Goal: Task Accomplishment & Management: Manage account settings

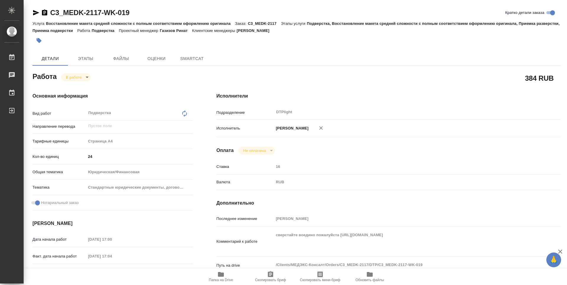
type textarea "x"
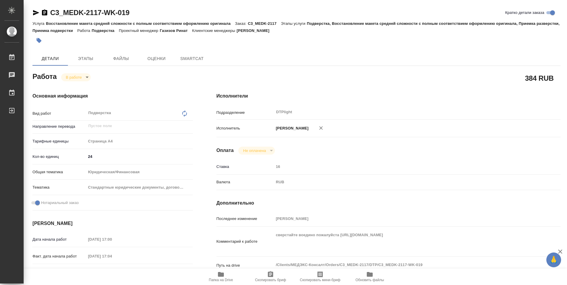
type textarea "x"
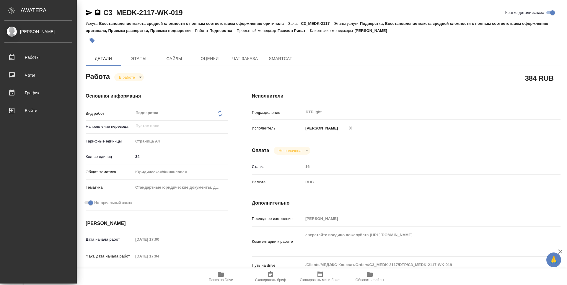
type textarea "x"
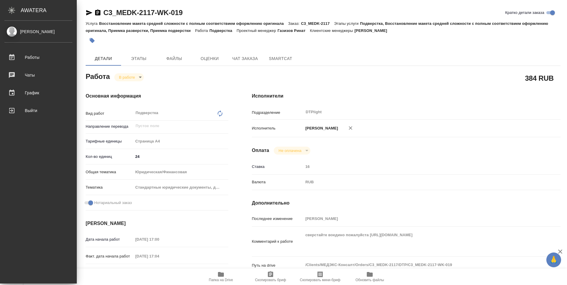
type textarea "x"
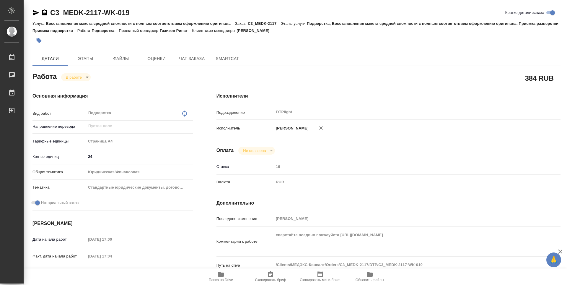
type textarea "x"
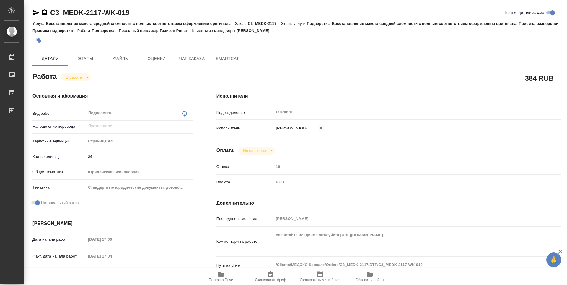
type textarea "x"
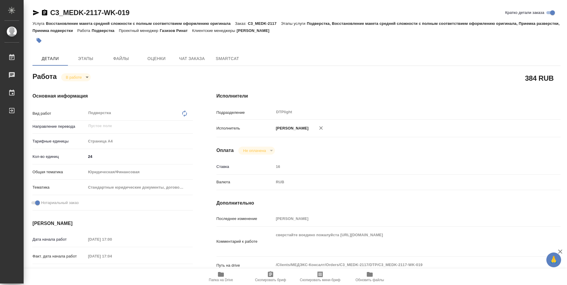
type textarea "x"
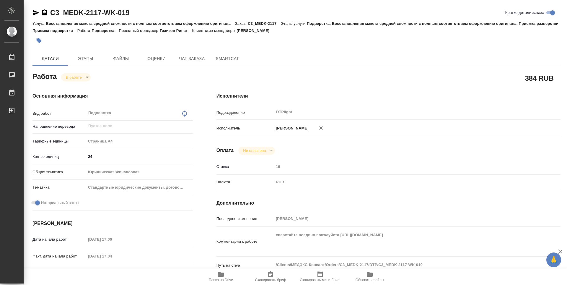
type textarea "x"
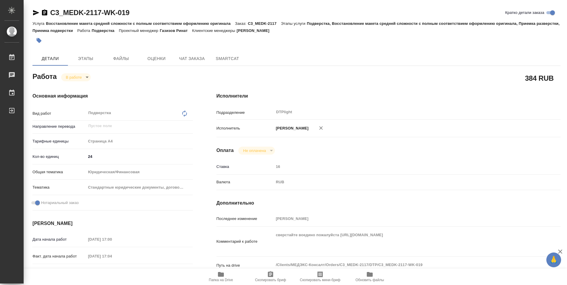
type textarea "x"
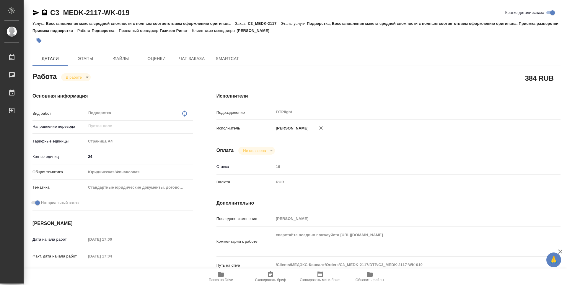
type textarea "x"
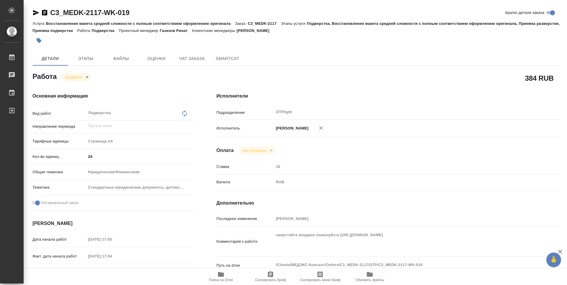
type textarea "x"
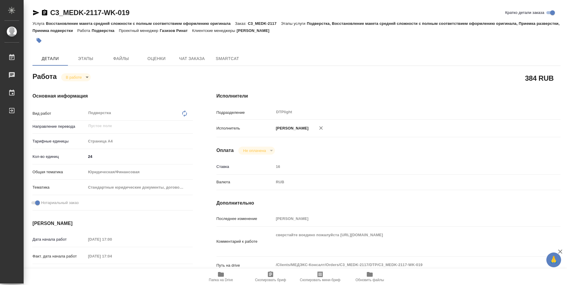
type textarea "x"
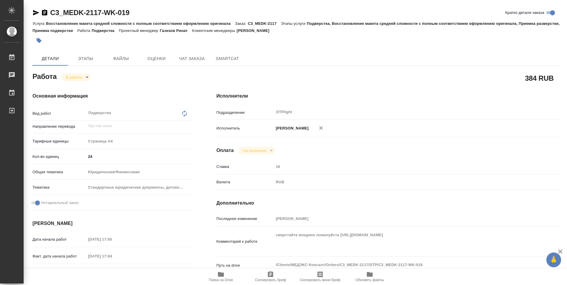
scroll to position [30, 0]
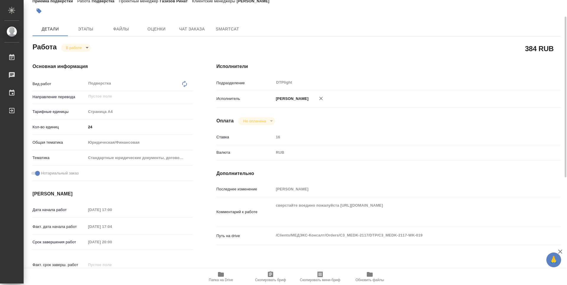
type textarea "x"
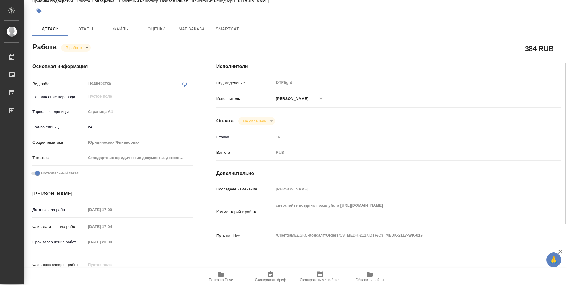
scroll to position [59, 0]
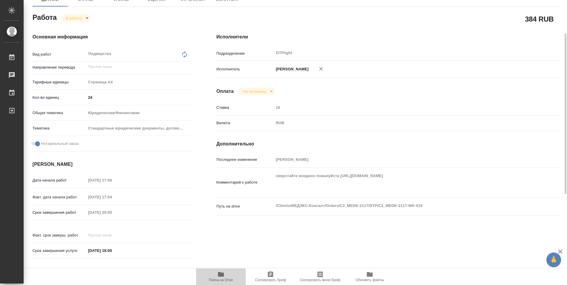
click at [227, 276] on span "Папка на Drive" at bounding box center [221, 276] width 43 height 11
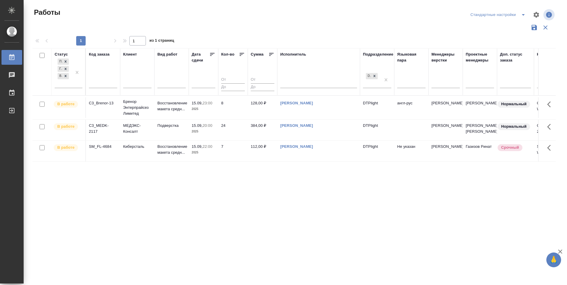
click at [211, 55] on icon at bounding box center [212, 54] width 6 height 6
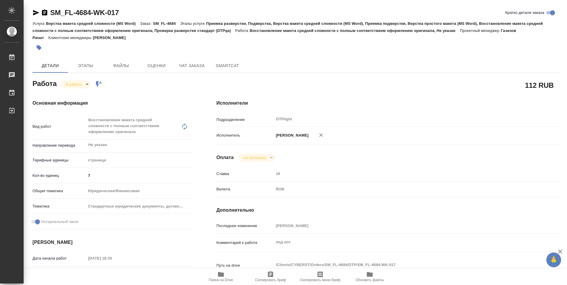
type textarea "x"
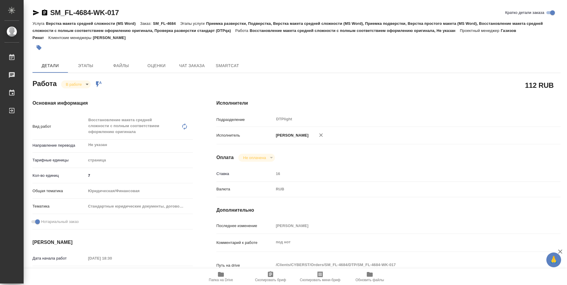
type textarea "x"
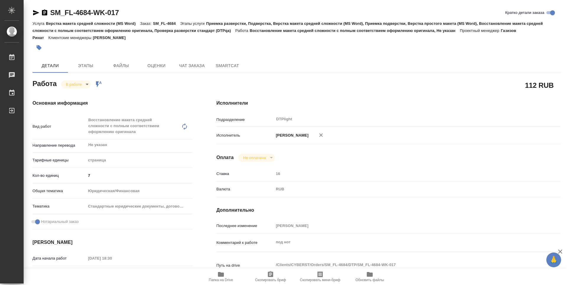
type textarea "x"
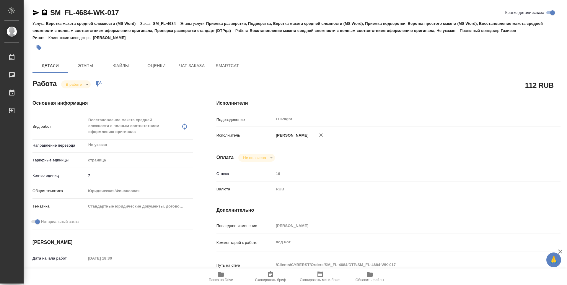
type textarea "x"
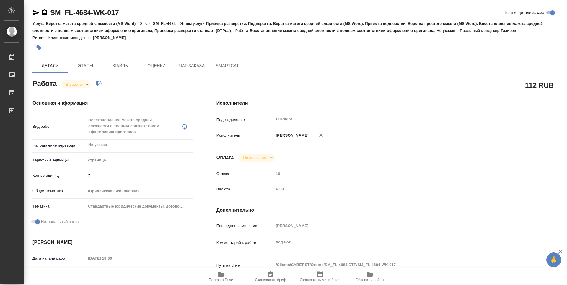
type textarea "x"
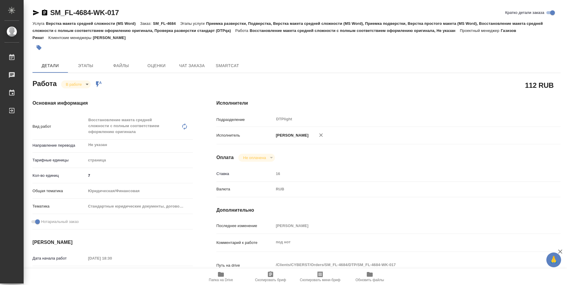
type textarea "x"
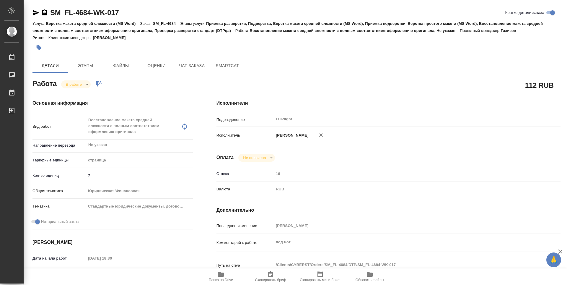
type textarea "x"
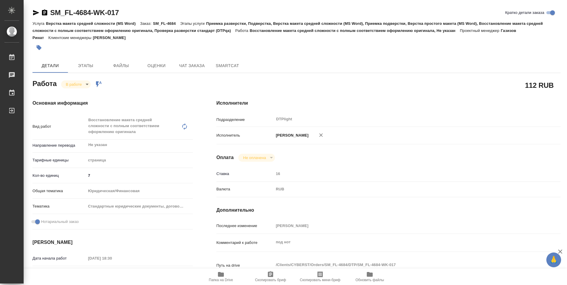
type textarea "x"
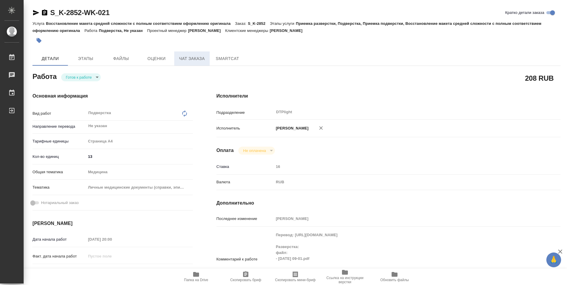
type textarea "x"
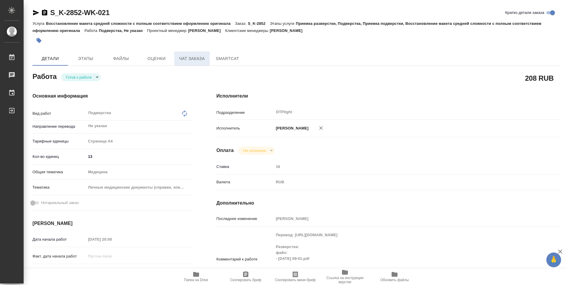
type textarea "x"
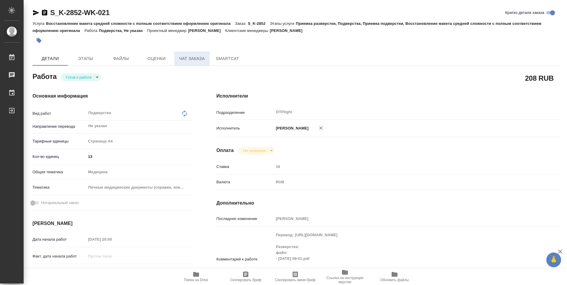
type textarea "x"
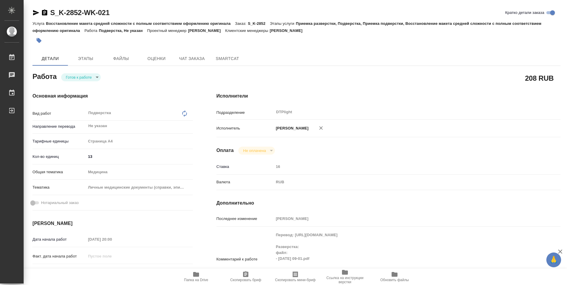
type textarea "x"
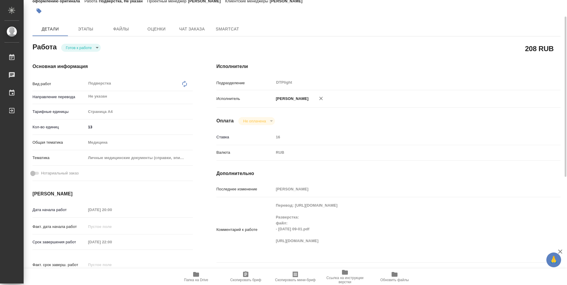
scroll to position [30, 0]
click at [193, 277] on icon "button" at bounding box center [196, 274] width 7 height 7
click at [86, 47] on body "🙏 .cls-1 fill:#fff; AWATERA Zubakova Viktoriya Работы 0 Чаты График Выйти S_K-2…" at bounding box center [283, 142] width 567 height 285
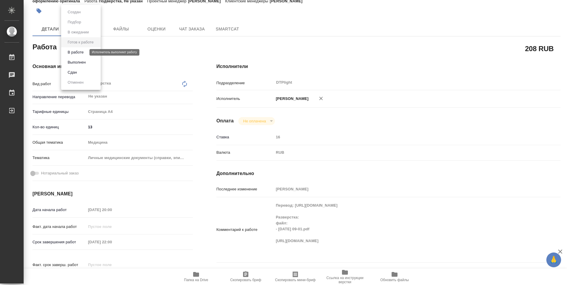
click at [83, 49] on button "В работе" at bounding box center [75, 52] width 19 height 6
type textarea "x"
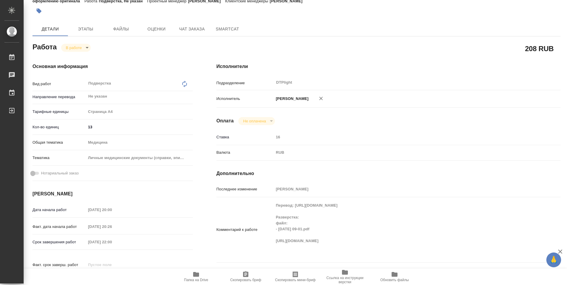
type textarea "x"
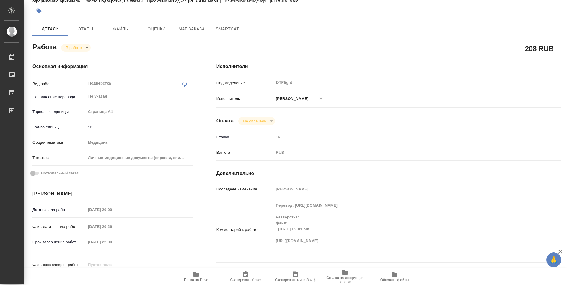
type textarea "x"
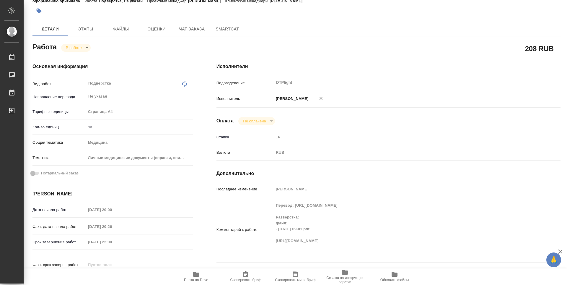
type textarea "x"
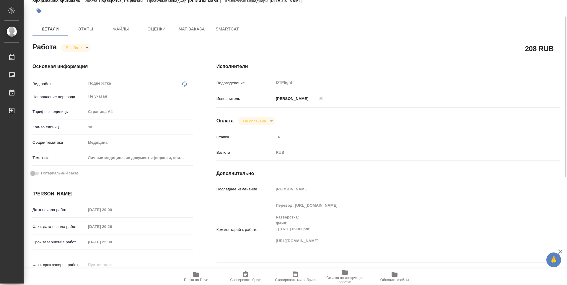
type textarea "x"
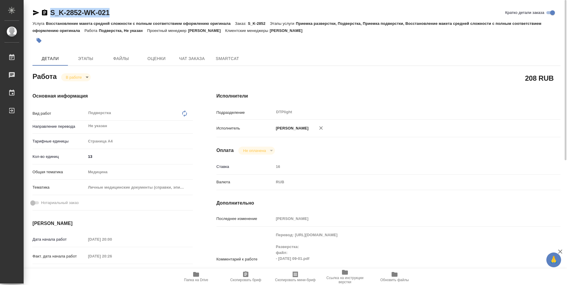
drag, startPoint x: 124, startPoint y: 12, endPoint x: 47, endPoint y: 15, distance: 77.1
click at [47, 15] on div "S_K-2852-WK-021 Кратко детали заказа" at bounding box center [296, 12] width 528 height 9
copy link "S_K-2852-WK-021"
type textarea "x"
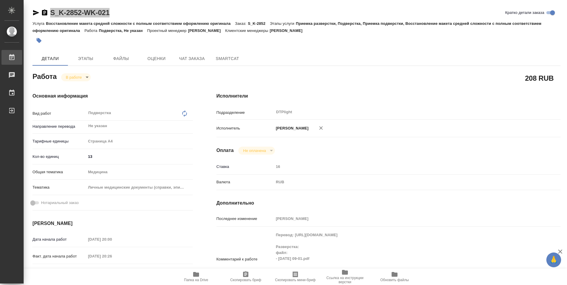
type textarea "x"
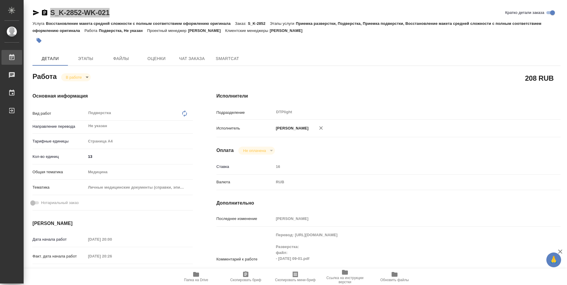
type textarea "x"
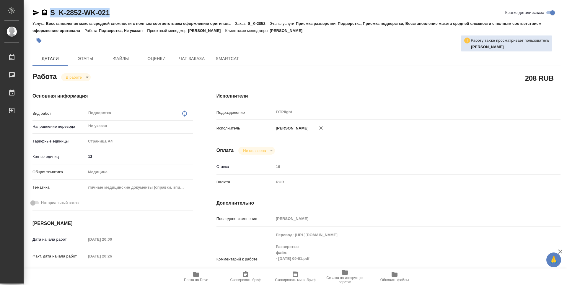
click at [195, 275] on icon "button" at bounding box center [196, 274] width 6 height 5
click at [188, 278] on span "Папка на Drive" at bounding box center [196, 280] width 24 height 4
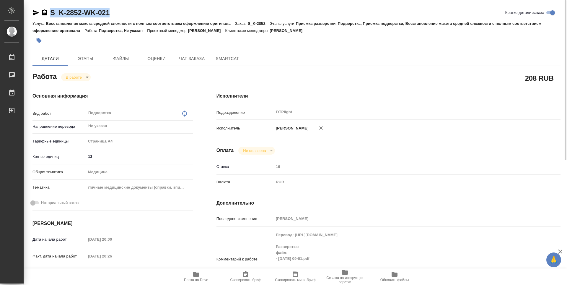
click at [72, 78] on body "🙏 .cls-1 fill:#fff; AWATERA Zubakova Viktoriya Работы 0 Чаты График Выйти S_K-2…" at bounding box center [283, 142] width 567 height 285
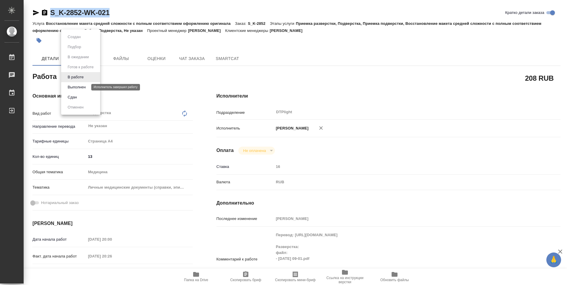
click at [81, 86] on button "Выполнен" at bounding box center [77, 87] width 22 height 6
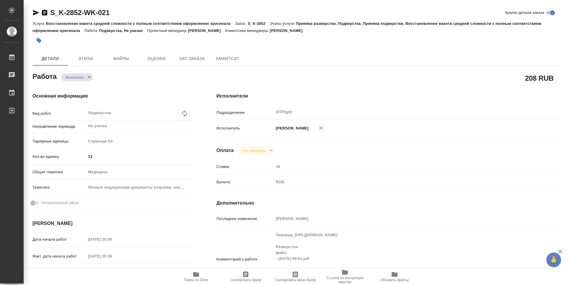
type textarea "x"
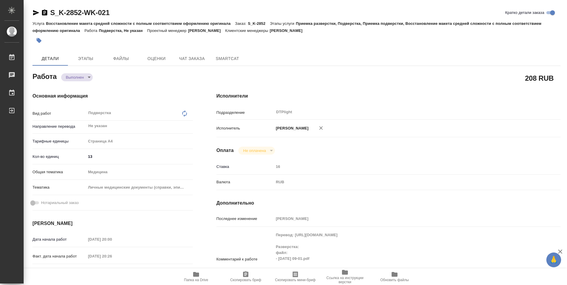
type textarea "x"
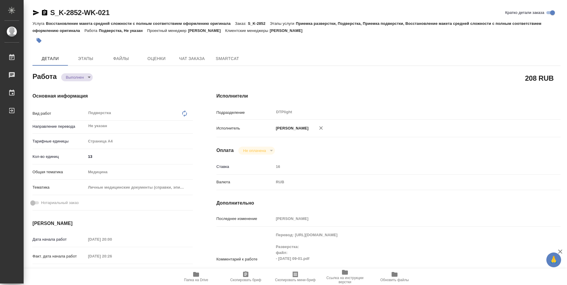
type textarea "x"
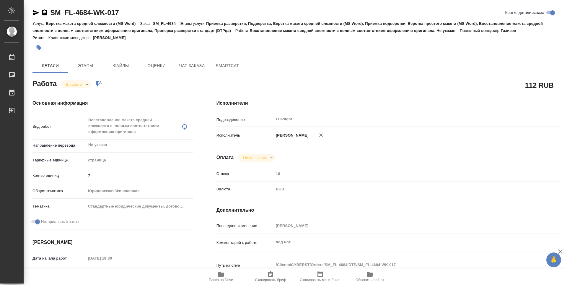
click at [558, 79] on div "112 RUB" at bounding box center [388, 85] width 344 height 15
drag, startPoint x: 566, startPoint y: 95, endPoint x: 423, endPoint y: 8, distance: 167.3
click at [562, 51] on div "SM_FL-4684-WK-017 Кратко детали заказа Услуга Верстка макета средней сложности …" at bounding box center [295, 142] width 543 height 285
click at [83, 86] on body "🙏 .cls-1 fill:#fff; AWATERA Zubakova Viktoriya Работы 0 Чаты График Выйти SM_FL…" at bounding box center [283, 142] width 567 height 285
click at [86, 96] on button "Выполнен" at bounding box center [77, 94] width 22 height 6
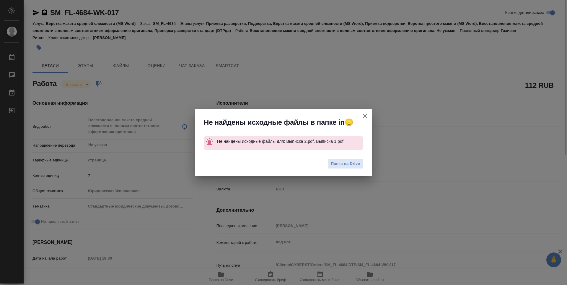
type textarea "x"
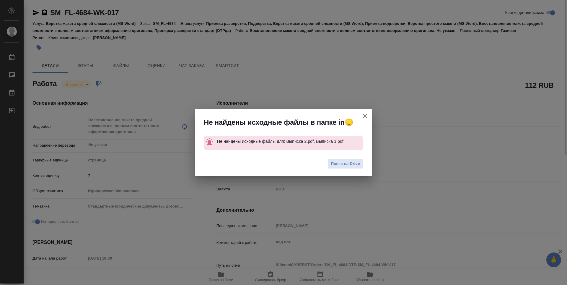
type textarea "x"
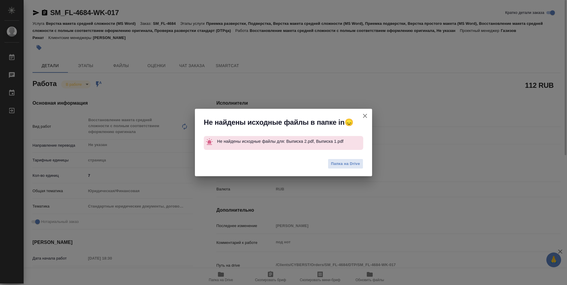
type textarea "x"
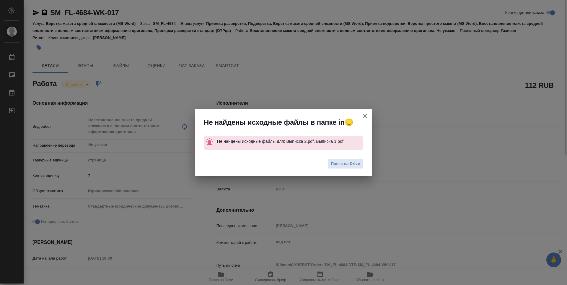
type textarea "x"
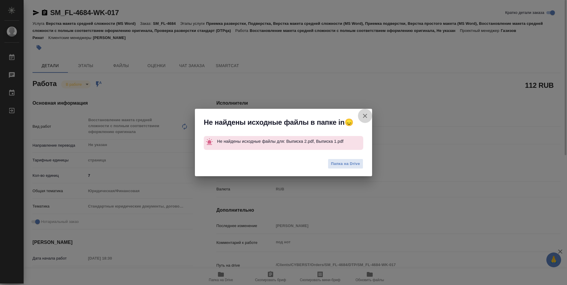
click at [367, 115] on icon "button" at bounding box center [364, 115] width 7 height 7
type textarea "x"
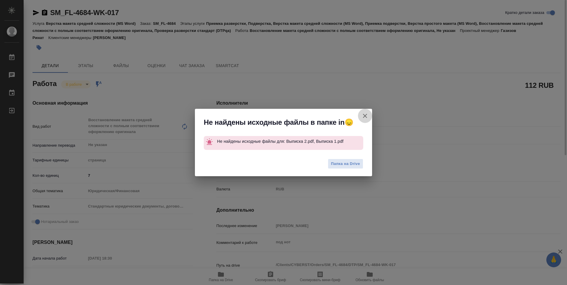
type textarea "x"
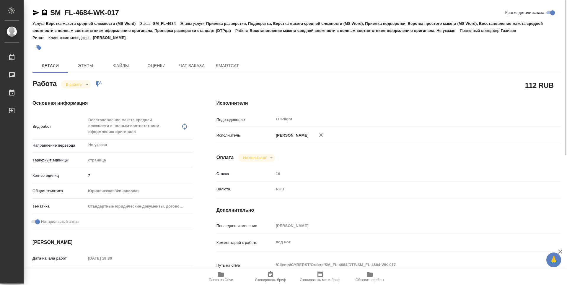
click at [219, 276] on icon "button" at bounding box center [221, 274] width 6 height 5
click at [82, 82] on body "🙏 .cls-1 fill:#fff; AWATERA Zubakova Viktoriya Работы 0 Чаты График Выйти SM_FL…" at bounding box center [283, 142] width 567 height 285
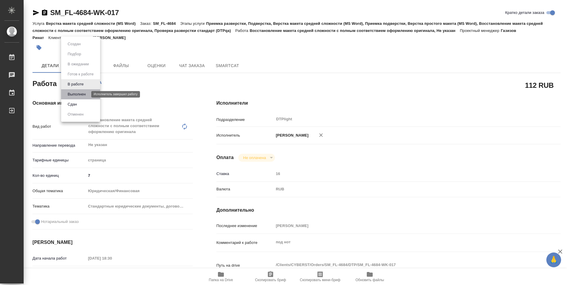
click at [83, 92] on button "Выполнен" at bounding box center [77, 94] width 22 height 6
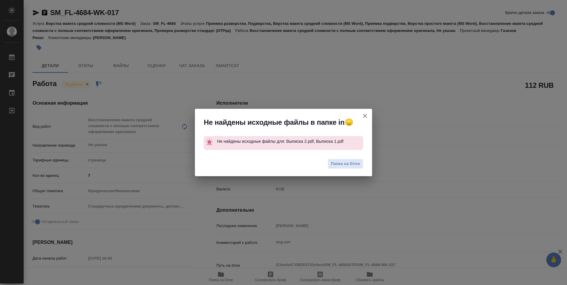
type textarea "x"
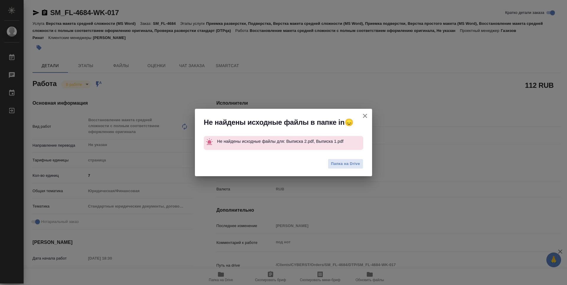
type textarea "x"
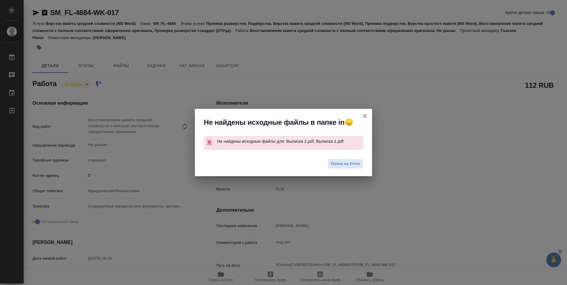
type textarea "x"
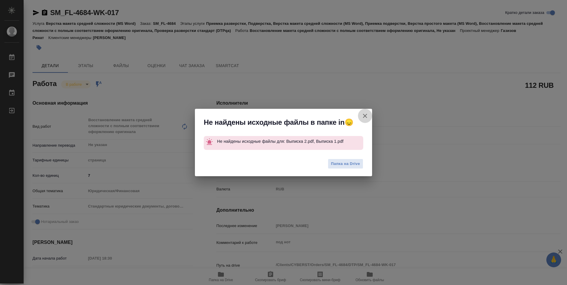
click at [365, 116] on icon "button" at bounding box center [365, 116] width 4 height 4
type textarea "x"
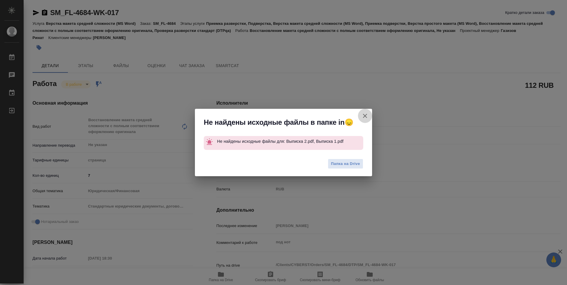
type textarea "x"
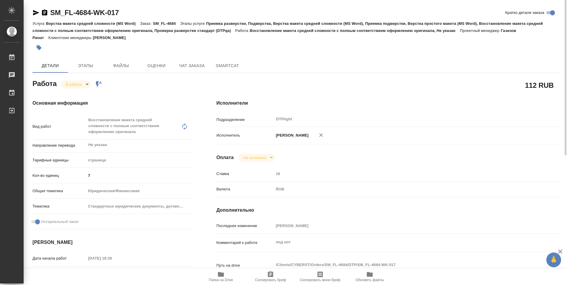
click at [35, 11] on icon "button" at bounding box center [36, 12] width 6 height 5
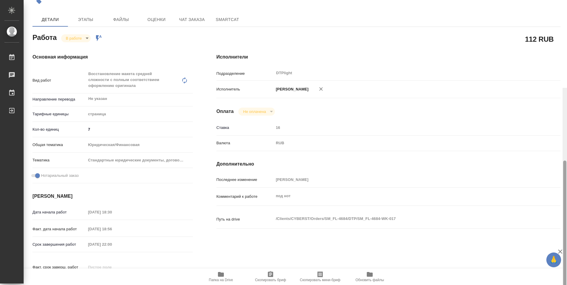
drag, startPoint x: 564, startPoint y: 82, endPoint x: 555, endPoint y: 78, distance: 10.3
click at [562, 86] on div "SM_FL-4684-WK-017 Кратко детали заказа Услуга Верстка макета средней сложности …" at bounding box center [295, 142] width 543 height 285
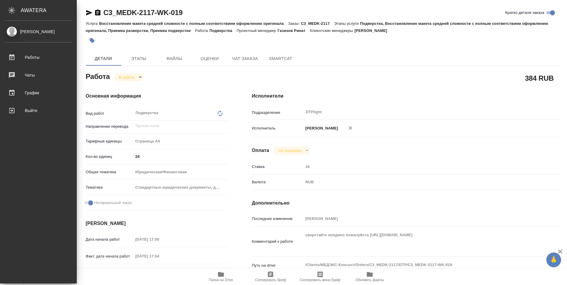
scroll to position [59, 0]
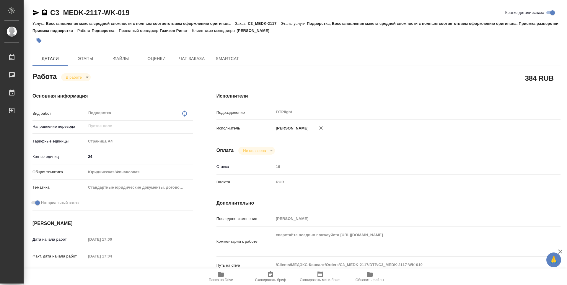
type textarea "x"
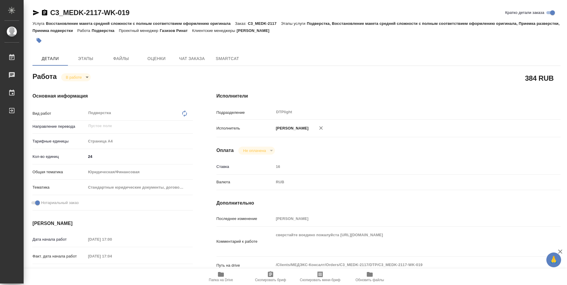
type textarea "x"
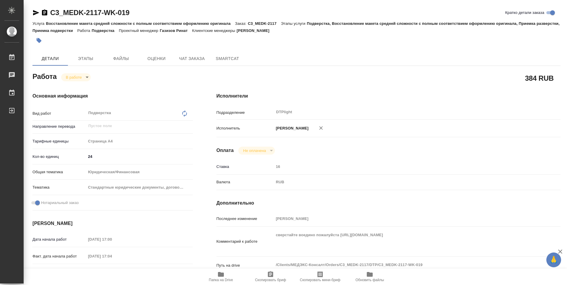
type textarea "x"
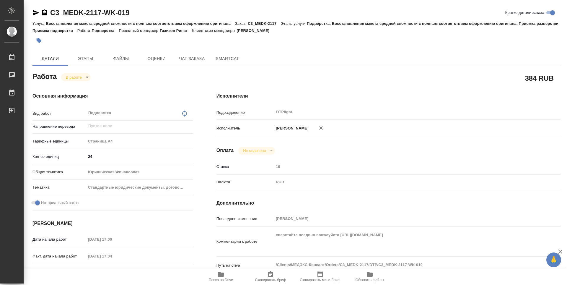
type textarea "x"
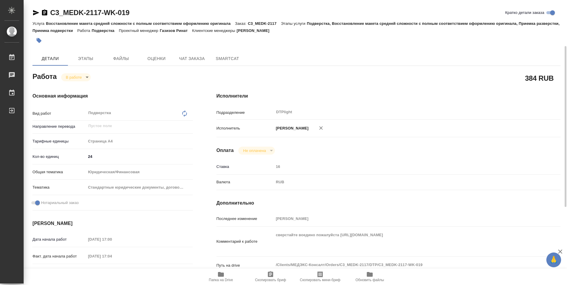
scroll to position [30, 0]
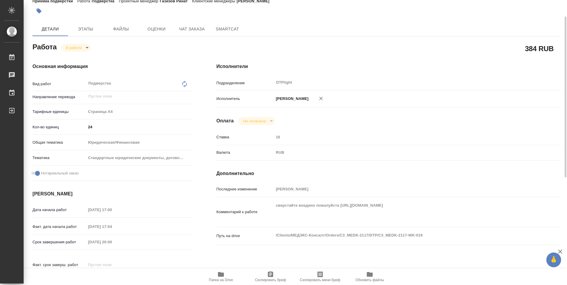
type textarea "x"
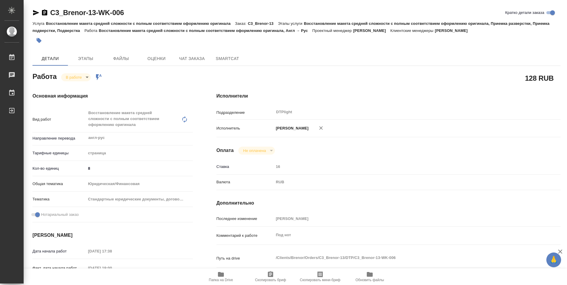
click at [336, 71] on div "128 RUB" at bounding box center [388, 78] width 344 height 15
drag, startPoint x: 138, startPoint y: 16, endPoint x: 50, endPoint y: 16, distance: 88.0
click at [50, 16] on div "C3_Brenor-13-WK-006 [PERSON_NAME] детали заказа" at bounding box center [296, 12] width 528 height 9
copy link "C3_Brenor-13-WK-006"
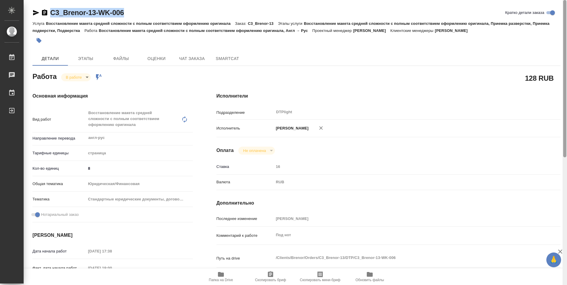
drag, startPoint x: 567, startPoint y: 126, endPoint x: 567, endPoint y: 35, distance: 91.3
click at [567, 35] on div at bounding box center [565, 142] width 4 height 285
click at [35, 15] on icon "button" at bounding box center [35, 12] width 7 height 7
copy link "C3_Brenor-13-WK-006"
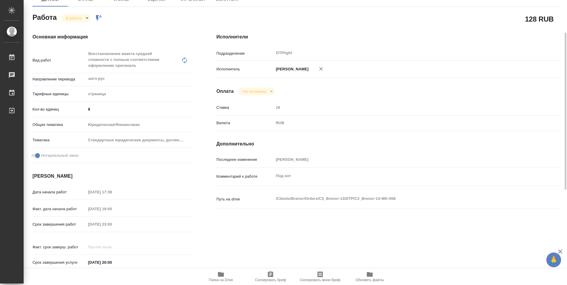
scroll to position [89, 0]
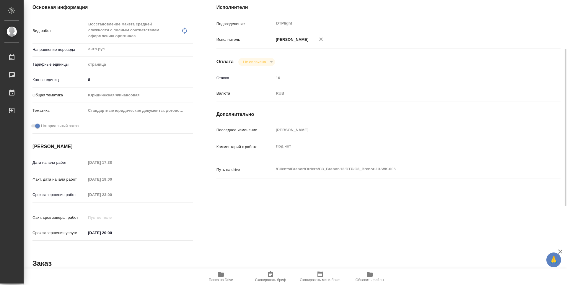
click at [224, 273] on span "Папка на Drive" at bounding box center [221, 276] width 43 height 11
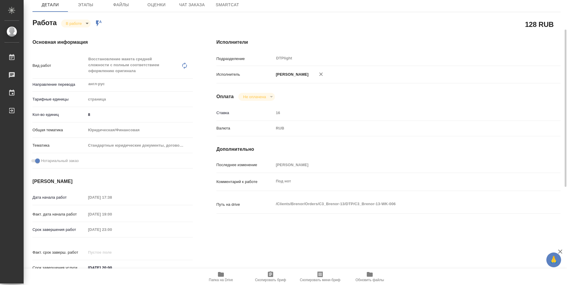
scroll to position [54, 0]
click at [77, 22] on body "🙏 .cls-1 fill:#fff; AWATERA Zubakova Viktoriya Работы 0 Чаты График Выйти C3_Br…" at bounding box center [283, 142] width 567 height 285
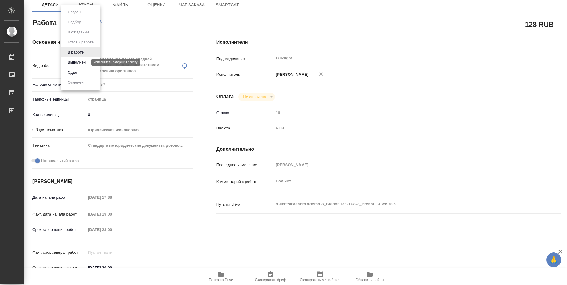
click at [86, 62] on button "Выполнен" at bounding box center [77, 62] width 22 height 6
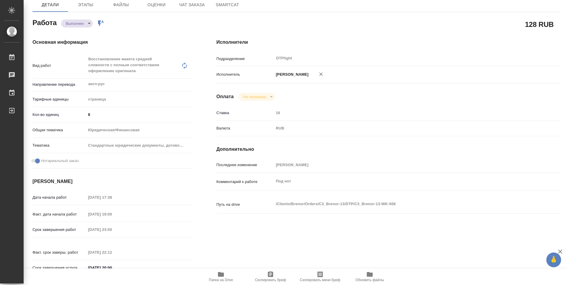
type textarea "x"
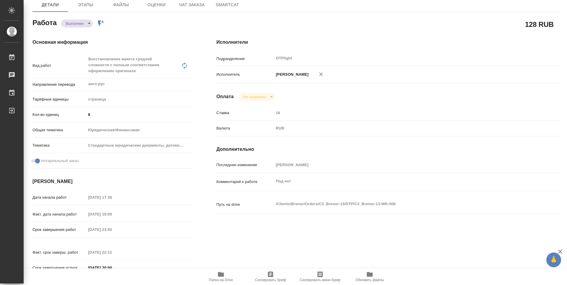
type textarea "x"
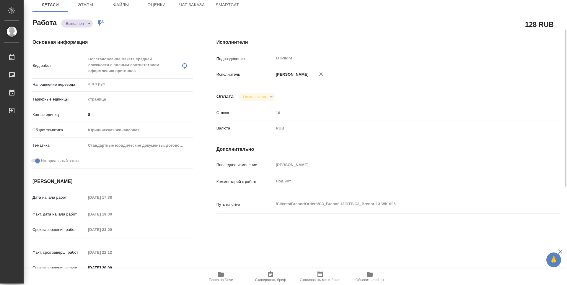
type textarea "x"
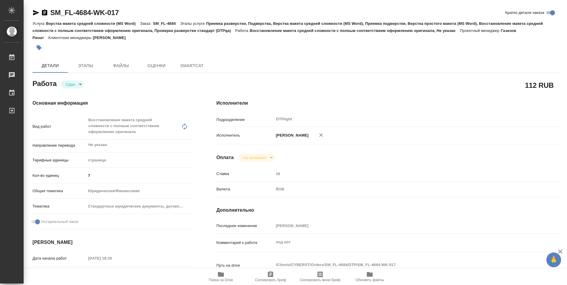
type textarea "x"
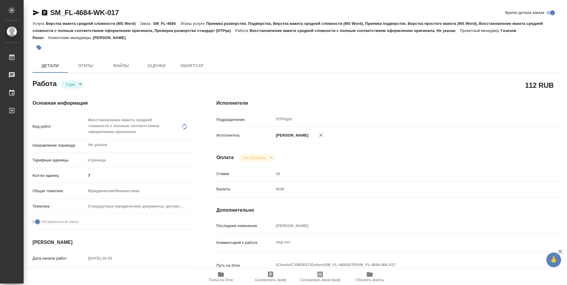
type textarea "x"
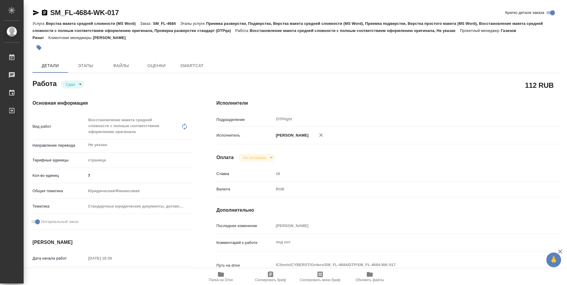
type textarea "x"
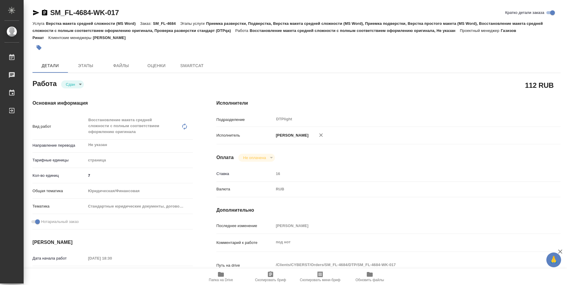
type textarea "x"
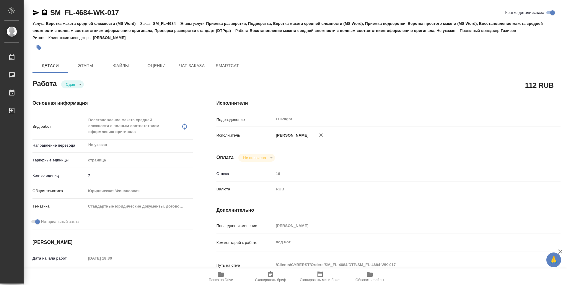
type textarea "x"
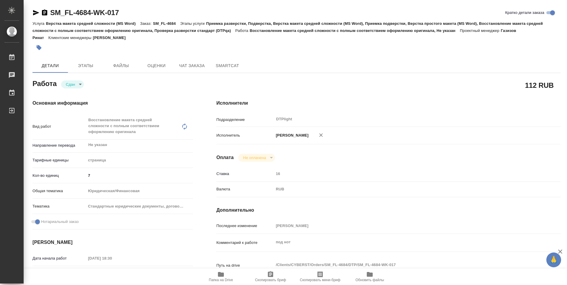
type textarea "x"
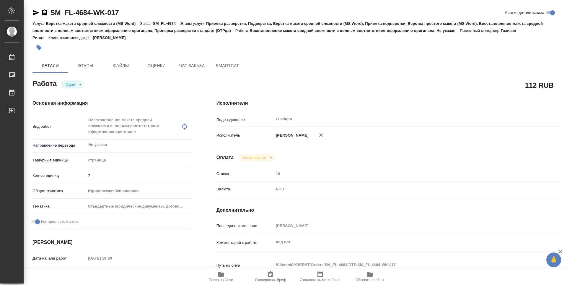
type textarea "x"
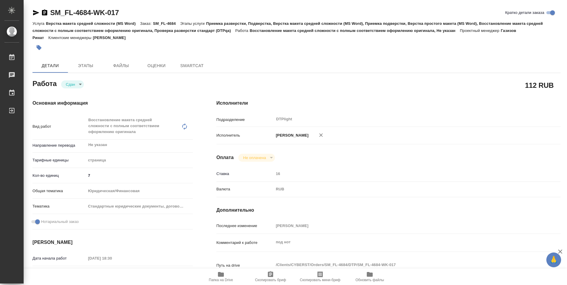
type textarea "x"
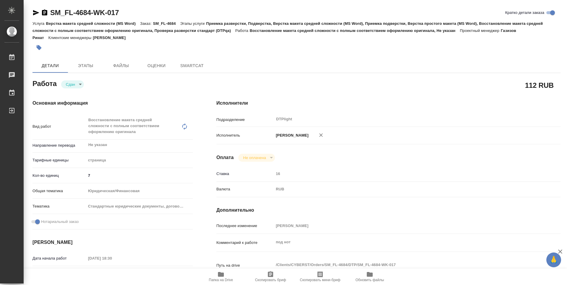
type textarea "x"
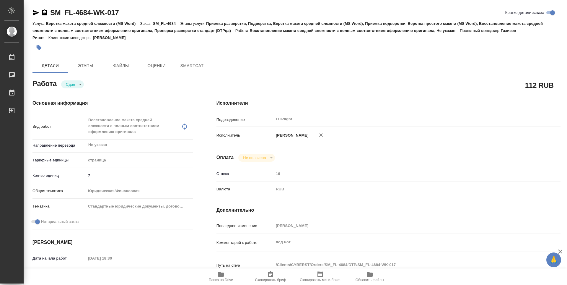
type textarea "x"
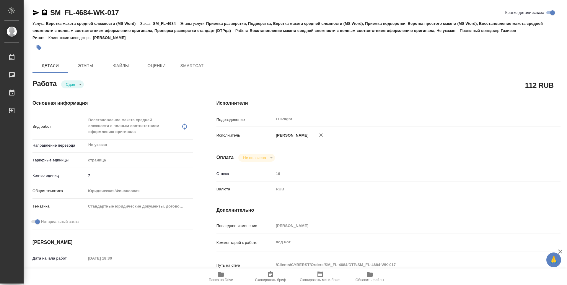
type textarea "x"
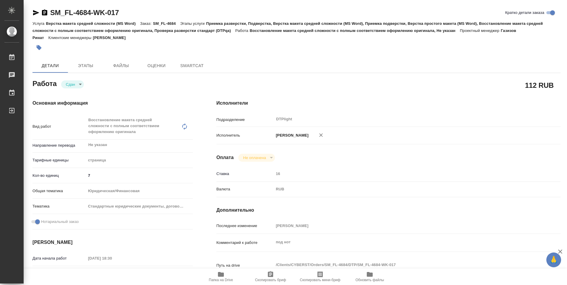
type textarea "x"
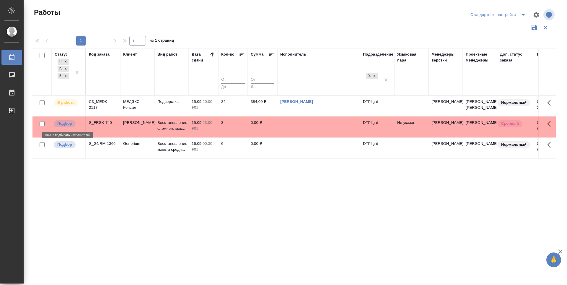
click at [68, 122] on p "Подбор" at bounding box center [64, 123] width 15 height 6
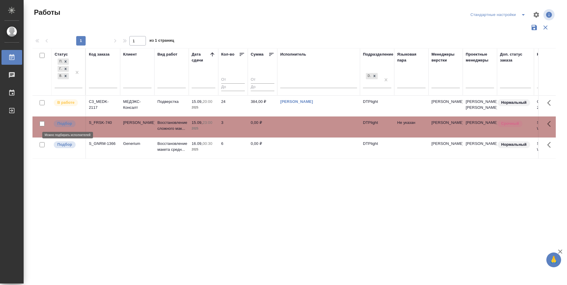
click at [68, 122] on p "Подбор" at bounding box center [64, 123] width 15 height 6
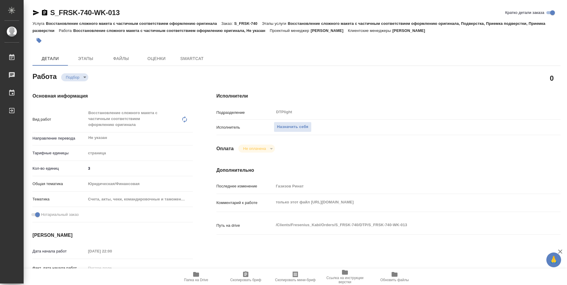
type textarea "x"
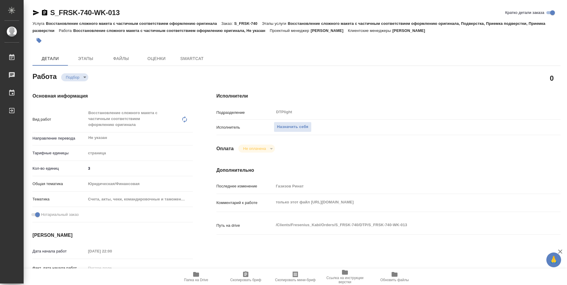
type textarea "x"
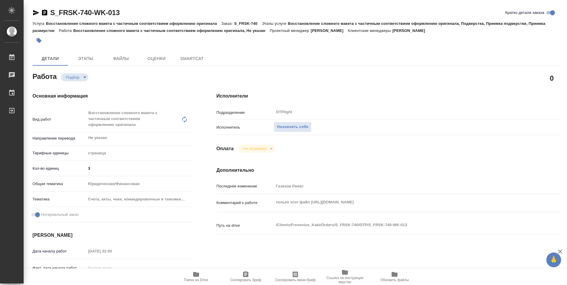
type textarea "x"
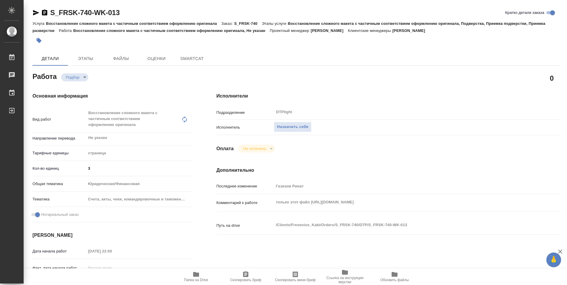
type textarea "x"
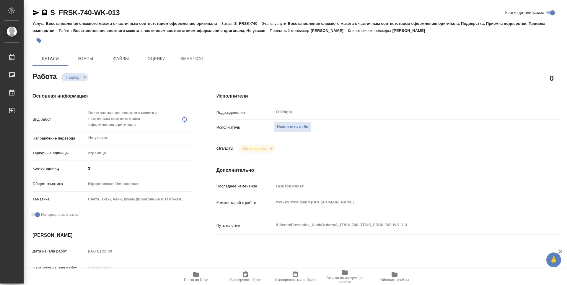
type textarea "x"
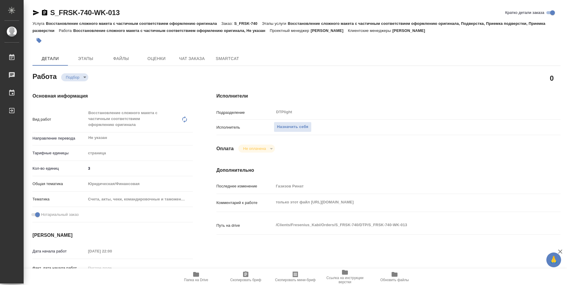
type textarea "x"
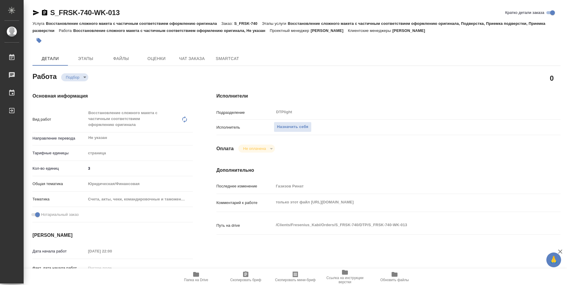
type textarea "x"
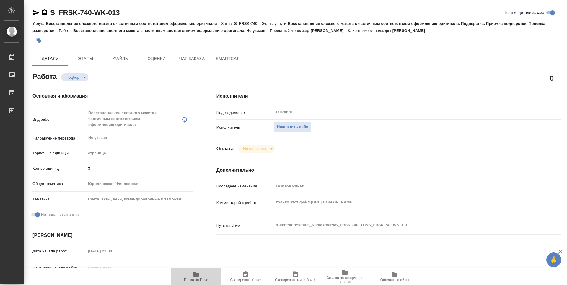
click at [201, 274] on span "Папка на Drive" at bounding box center [196, 276] width 43 height 11
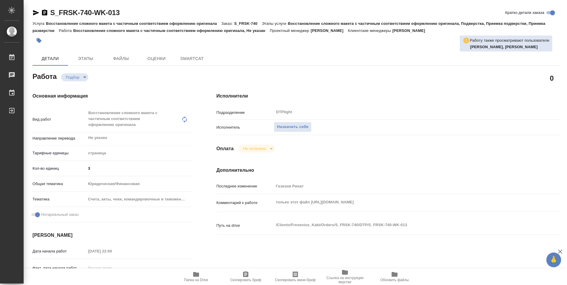
type textarea "x"
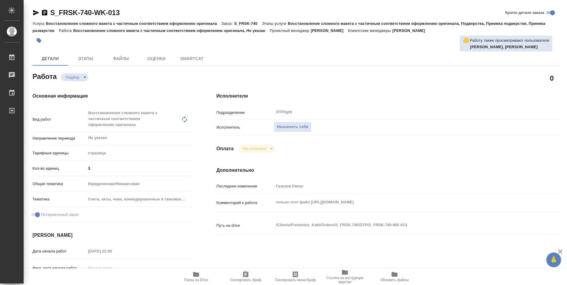
type textarea "x"
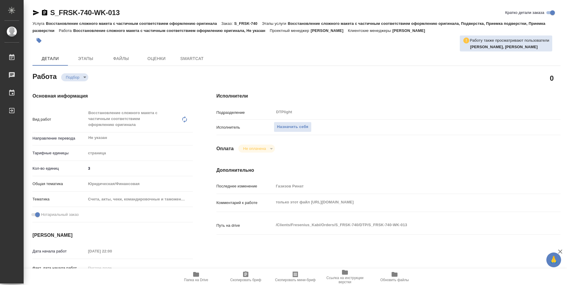
type textarea "x"
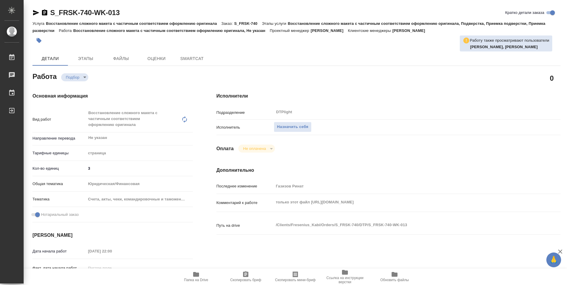
type textarea "x"
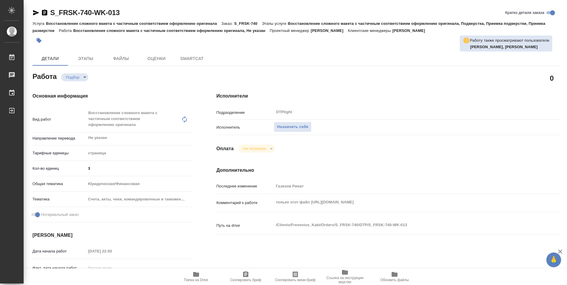
type textarea "x"
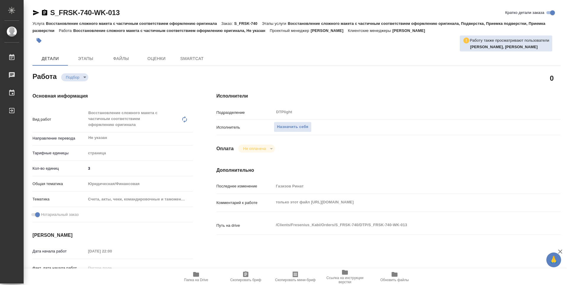
type textarea "x"
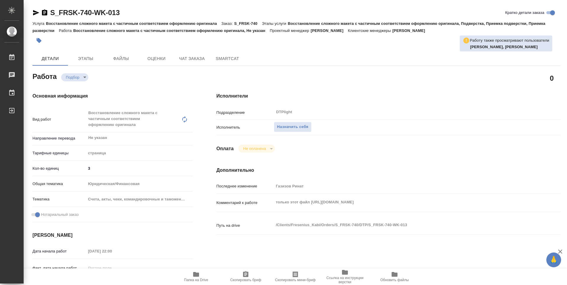
type textarea "x"
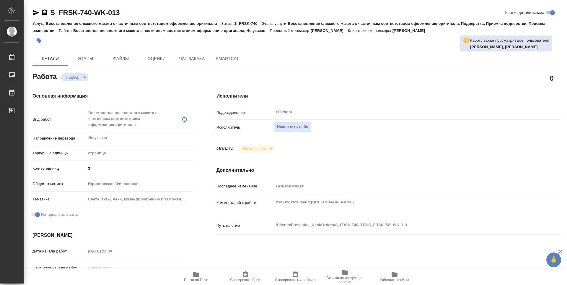
type textarea "x"
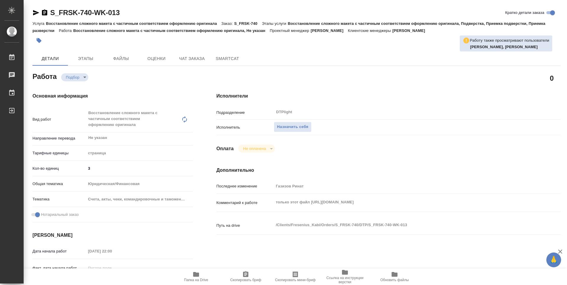
click at [347, 133] on div "Исполнитель Назначить себя" at bounding box center [388, 129] width 344 height 15
click at [377, 158] on div "Исполнители Подразделение DTPlight ​ Исполнитель Назначить себя Оплата Не оплач…" at bounding box center [389, 213] width 368 height 264
type textarea "x"
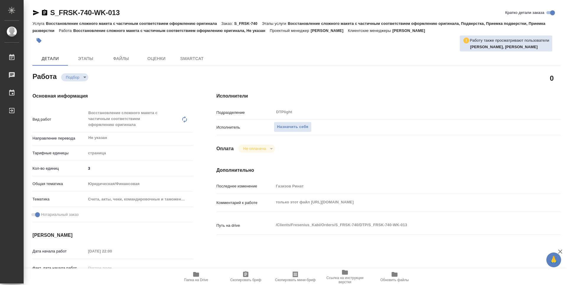
type textarea "x"
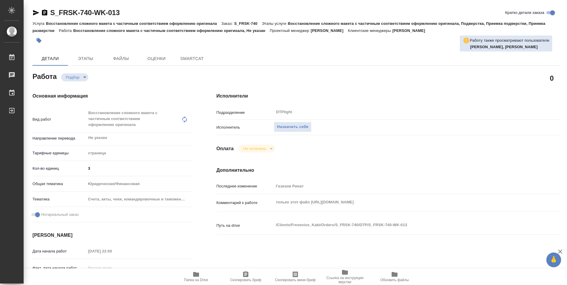
type textarea "x"
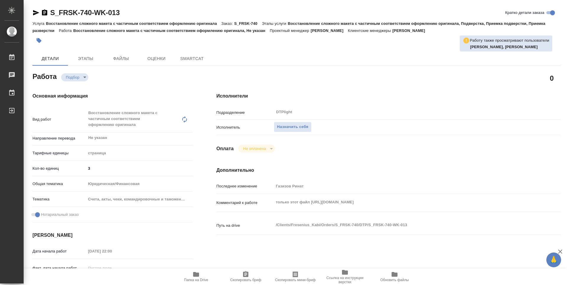
type textarea "x"
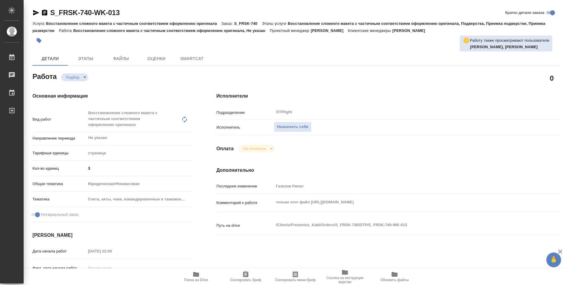
type textarea "x"
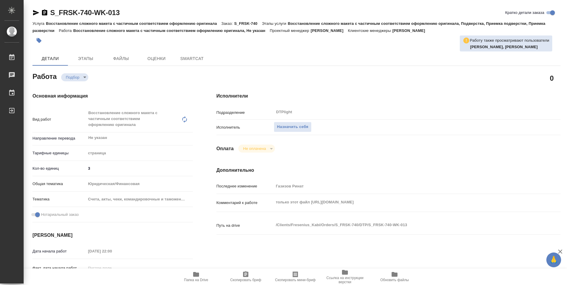
type textarea "x"
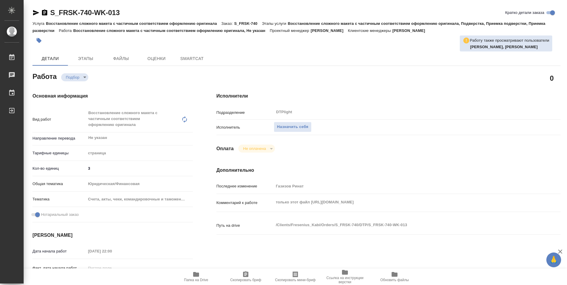
type textarea "x"
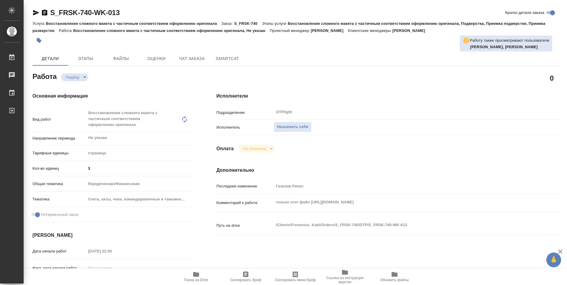
type textarea "x"
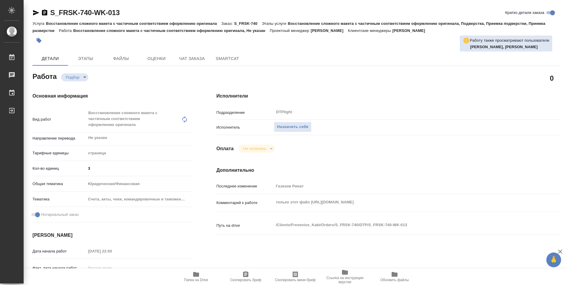
type textarea "x"
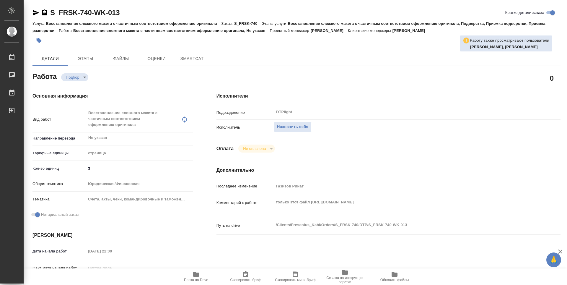
type textarea "x"
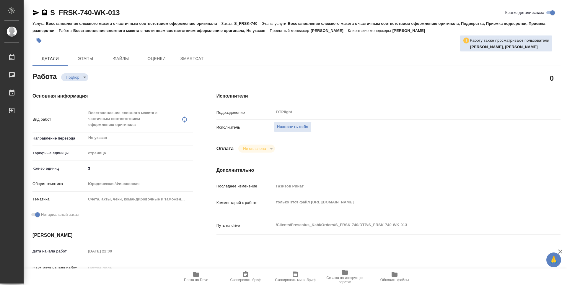
type textarea "x"
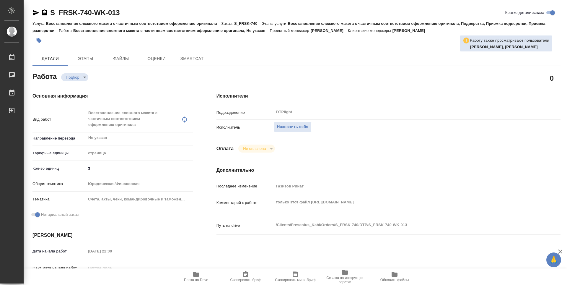
type textarea "x"
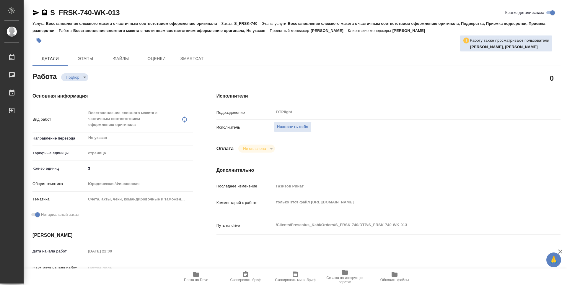
type textarea "x"
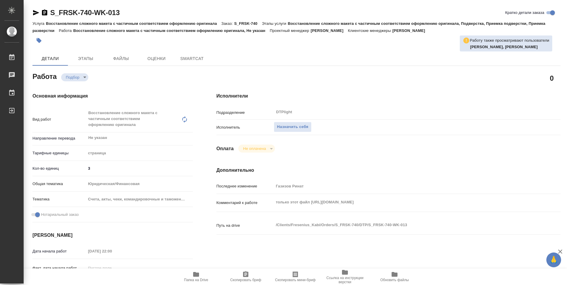
type textarea "x"
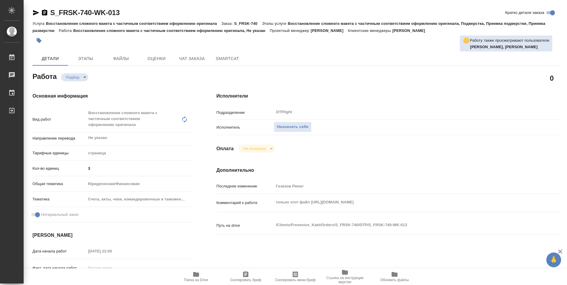
type textarea "x"
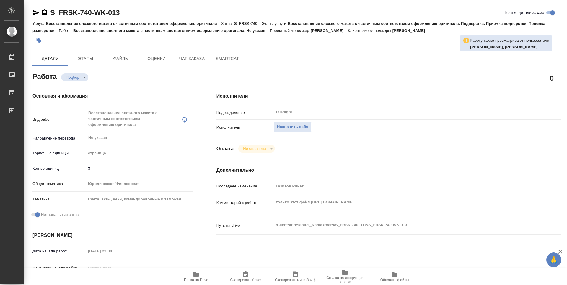
type textarea "x"
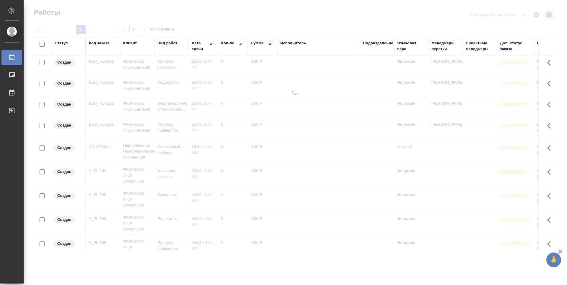
click at [381, 44] on div "Подразделение" at bounding box center [378, 43] width 30 height 6
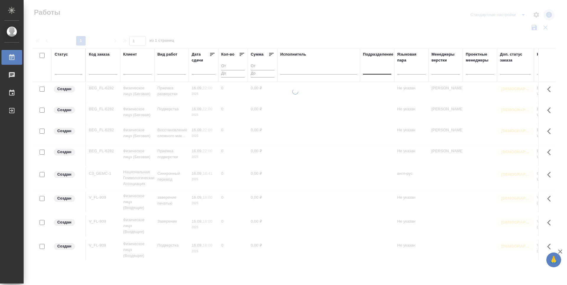
click at [382, 71] on div at bounding box center [377, 68] width 28 height 9
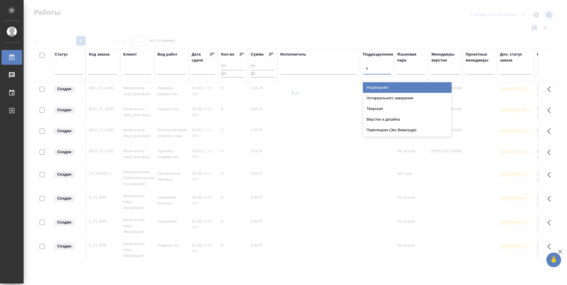
type input "ве"
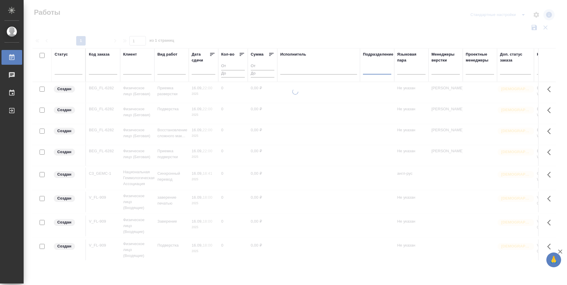
drag, startPoint x: 376, startPoint y: 69, endPoint x: 364, endPoint y: 72, distance: 12.0
click at [364, 72] on div at bounding box center [377, 68] width 28 height 9
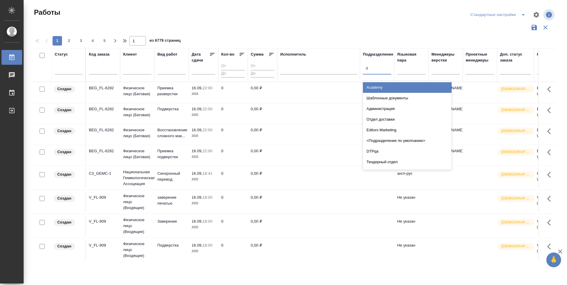
type input "dt"
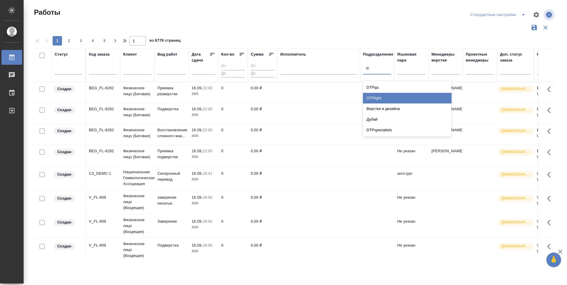
click at [385, 96] on div "DTPlight" at bounding box center [407, 98] width 89 height 11
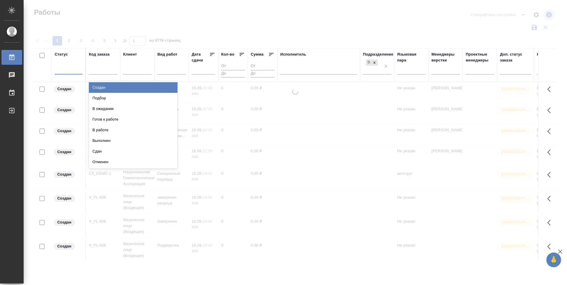
click at [72, 70] on div at bounding box center [69, 68] width 28 height 9
click at [154, 97] on div "Подбор" at bounding box center [133, 98] width 89 height 11
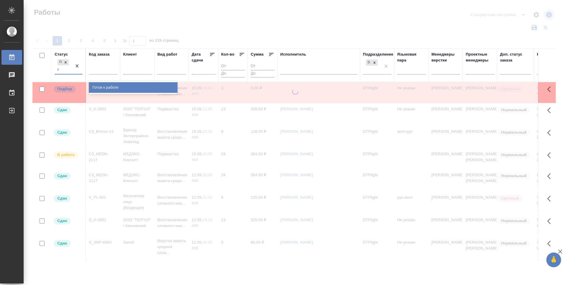
type input "го"
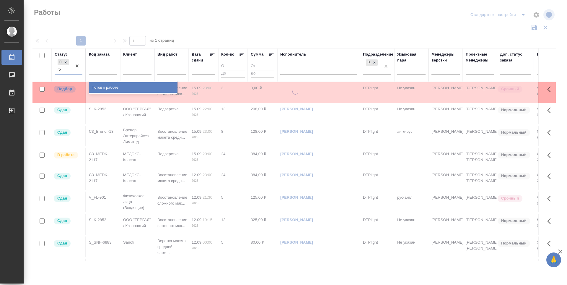
click at [100, 85] on div "Готов к работе" at bounding box center [133, 87] width 89 height 11
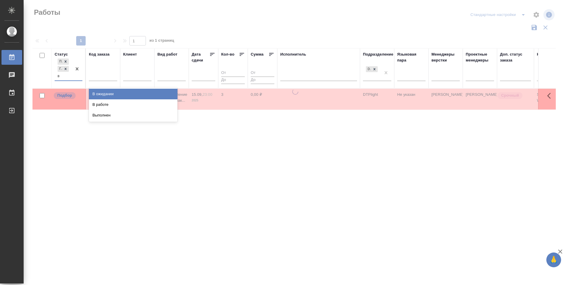
type input "в р"
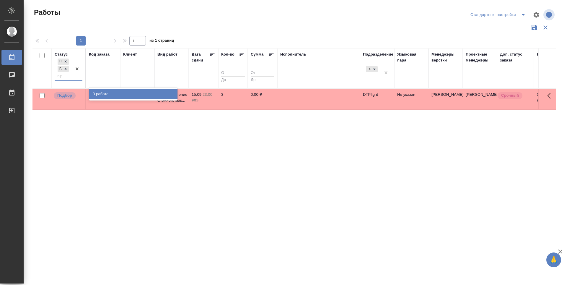
click at [115, 93] on div "В работе" at bounding box center [133, 94] width 89 height 11
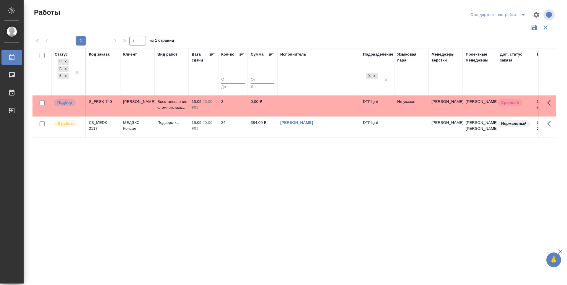
click at [211, 56] on icon at bounding box center [212, 54] width 4 height 3
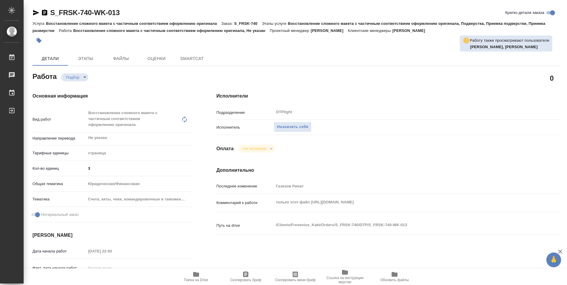
type textarea "x"
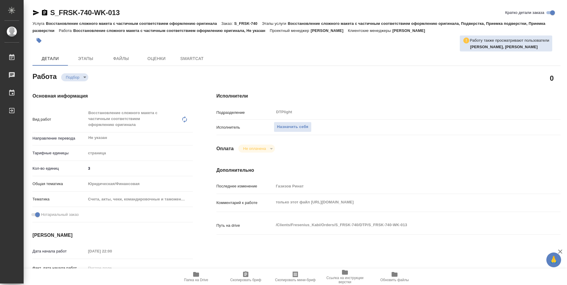
type textarea "x"
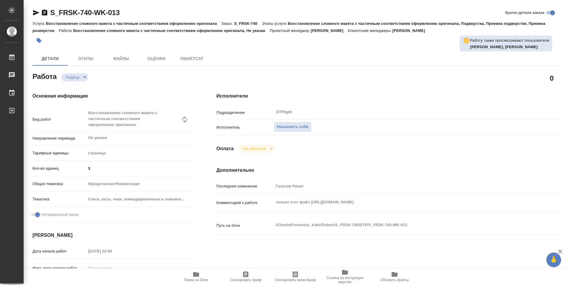
type textarea "x"
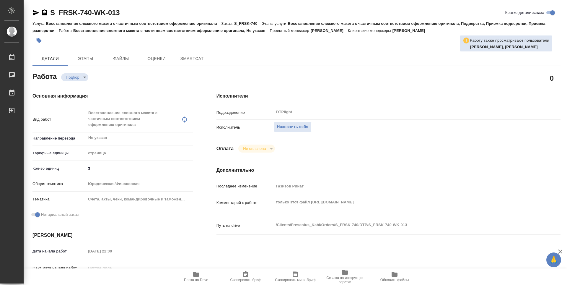
type textarea "x"
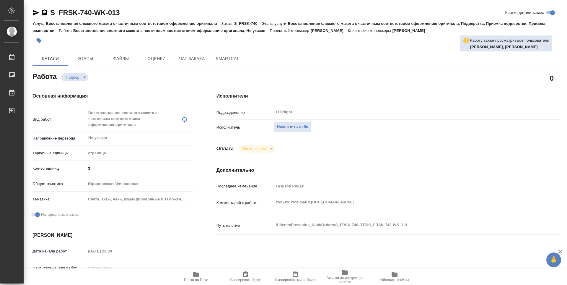
type textarea "x"
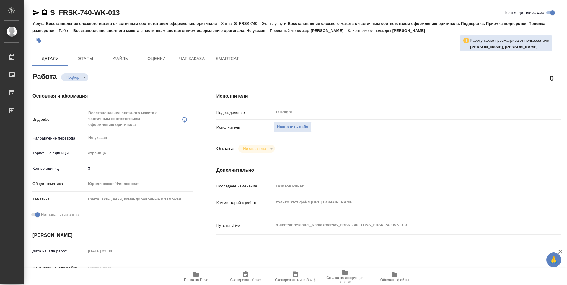
type textarea "x"
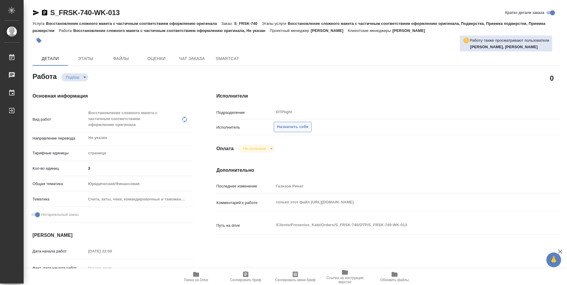
click at [295, 124] on span "Назначить себя" at bounding box center [292, 126] width 31 height 7
type textarea "x"
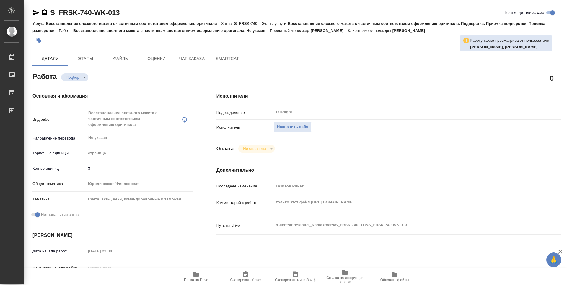
type textarea "x"
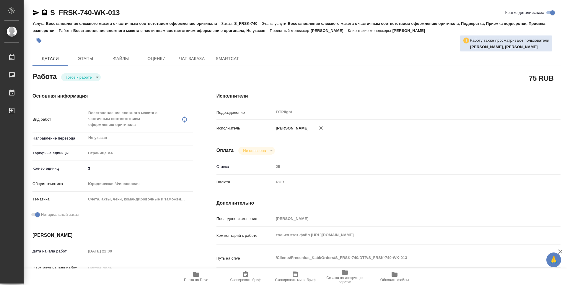
click at [82, 79] on body "🙏 .cls-1 fill:#fff; AWATERA Zubakova Viktoriya Работы 0 Чаты График Выйти S_FRS…" at bounding box center [283, 142] width 567 height 285
click at [81, 78] on button "В работе" at bounding box center [75, 77] width 19 height 6
type textarea "x"
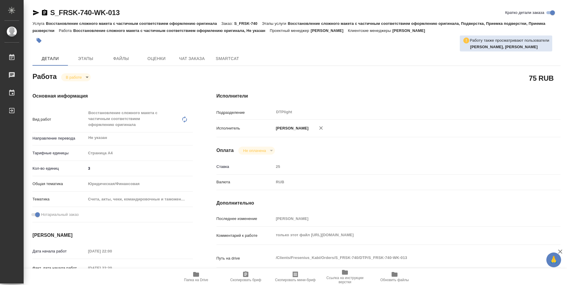
type textarea "x"
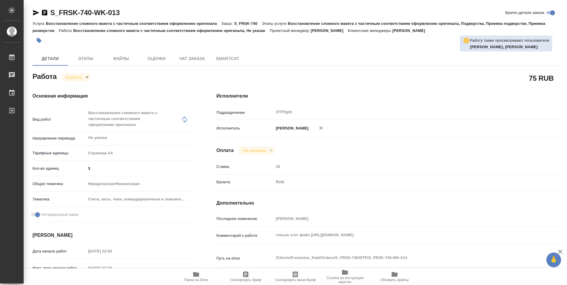
type textarea "x"
drag, startPoint x: 130, startPoint y: 15, endPoint x: 39, endPoint y: 16, distance: 90.7
click at [39, 16] on div "S_FRSK-740-WK-013 Кратко детали заказа" at bounding box center [296, 12] width 528 height 9
type textarea "x"
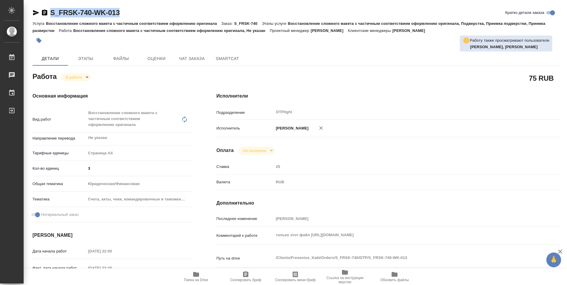
type textarea "x"
copy link "S_FRSK-740-WK-013"
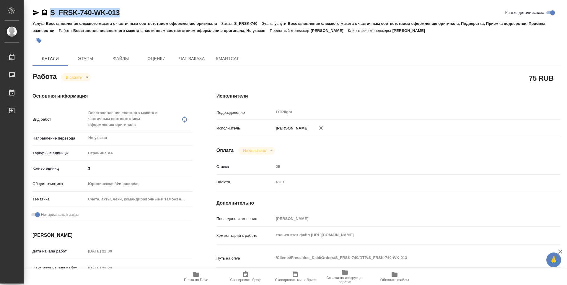
click at [194, 278] on span "Папка на Drive" at bounding box center [196, 280] width 24 height 4
click at [565, 75] on div "75 RUB" at bounding box center [389, 78] width 368 height 38
click at [540, 109] on div "Подразделение DTPlight ​" at bounding box center [388, 112] width 344 height 10
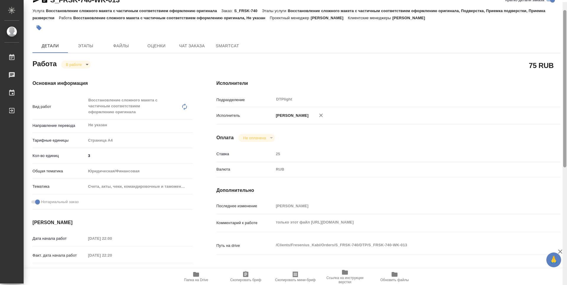
drag, startPoint x: 565, startPoint y: 114, endPoint x: 557, endPoint y: 64, distance: 50.2
click at [563, 69] on div at bounding box center [565, 144] width 4 height 285
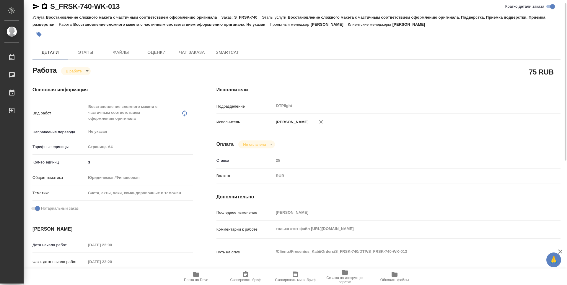
click at [79, 74] on body "🙏 .cls-1 fill:#fff; AWATERA Zubakova Viktoriya Работы 0 Чаты График Выйти S_FRS…" at bounding box center [283, 142] width 567 height 285
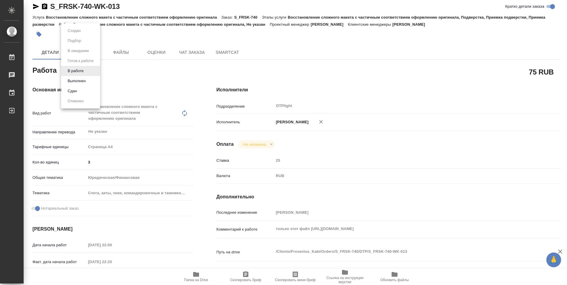
click at [80, 83] on button "Выполнен" at bounding box center [77, 81] width 22 height 6
type textarea "x"
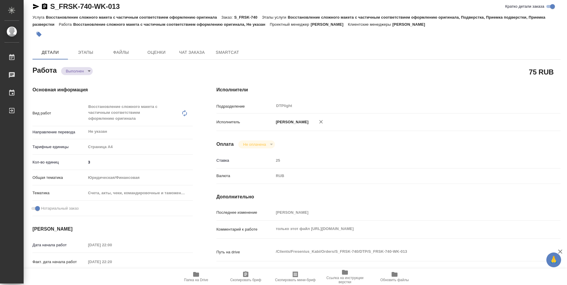
type textarea "x"
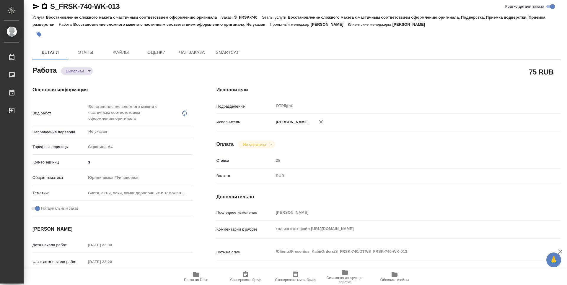
type textarea "x"
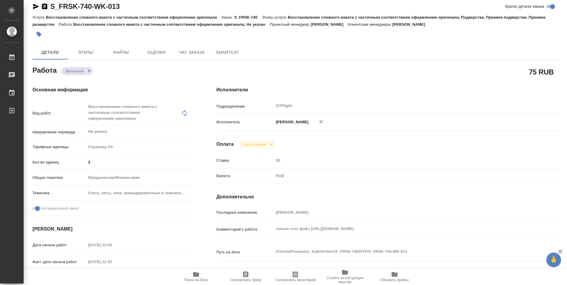
type textarea "x"
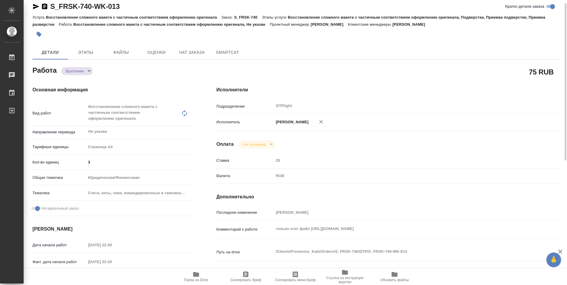
type textarea "x"
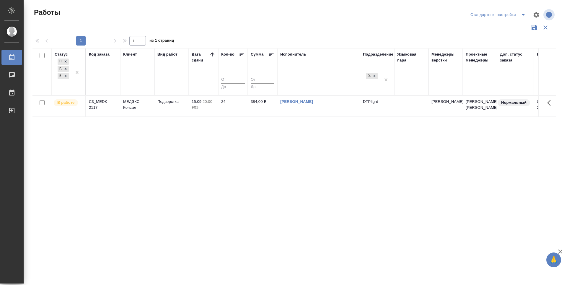
click at [220, 138] on div "Статус Подбор Готов к работе В работе Код заказа Клиент Вид работ Дата сдачи Ко…" at bounding box center [293, 154] width 523 height 213
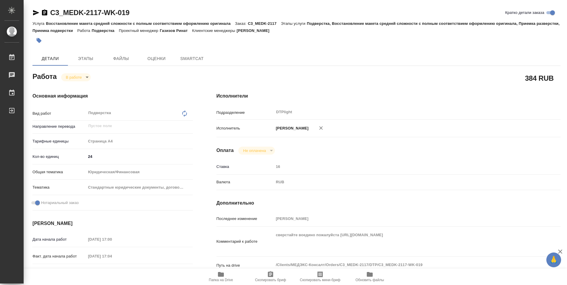
type textarea "x"
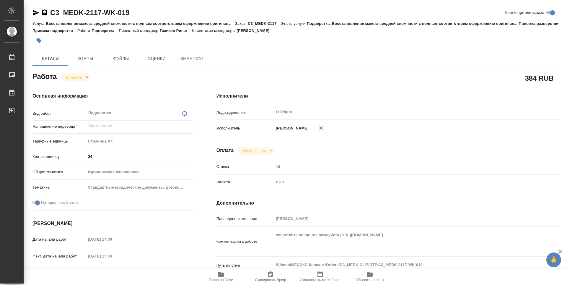
type textarea "x"
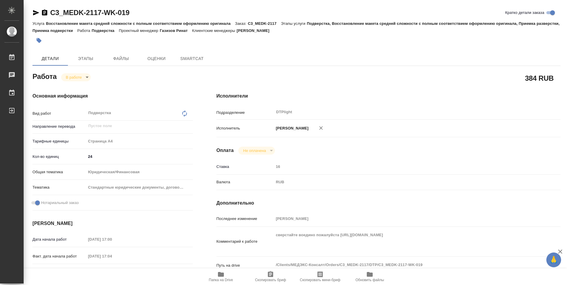
type textarea "x"
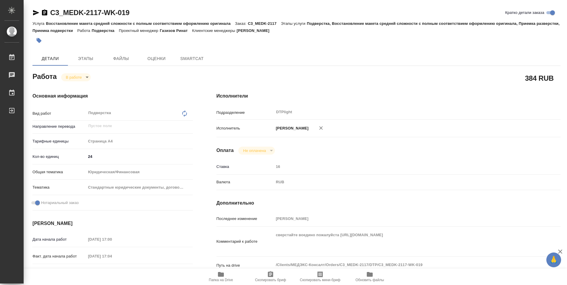
type textarea "x"
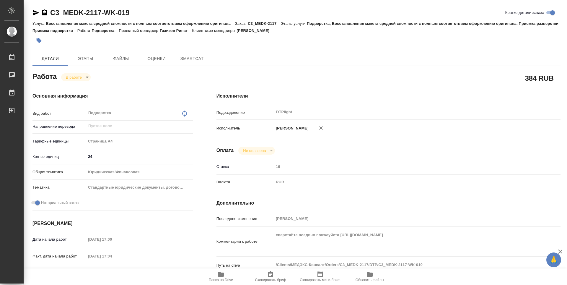
type textarea "x"
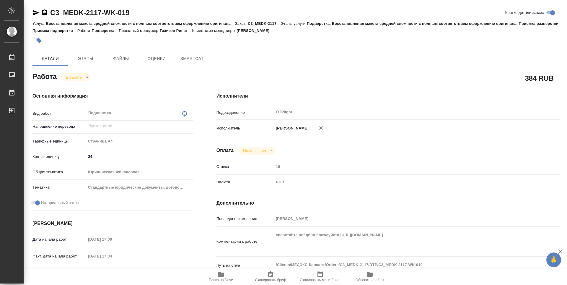
type textarea "x"
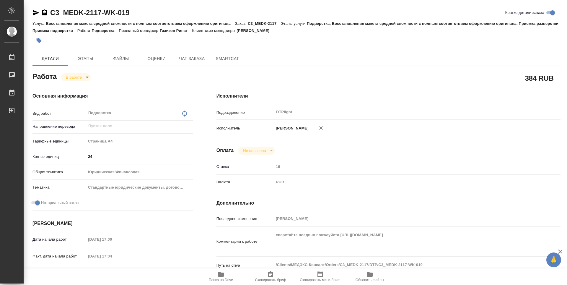
type textarea "x"
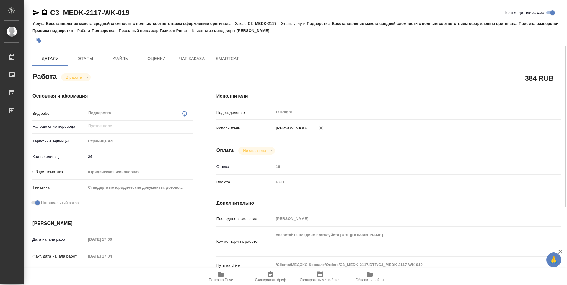
scroll to position [30, 0]
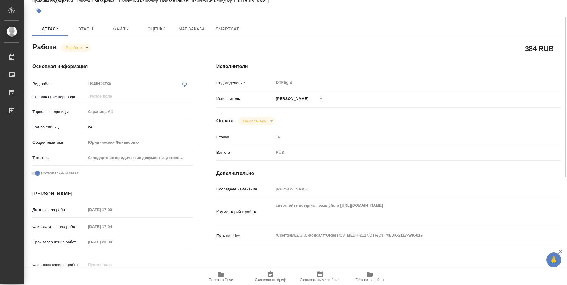
type textarea "x"
